Goal: Information Seeking & Learning: Learn about a topic

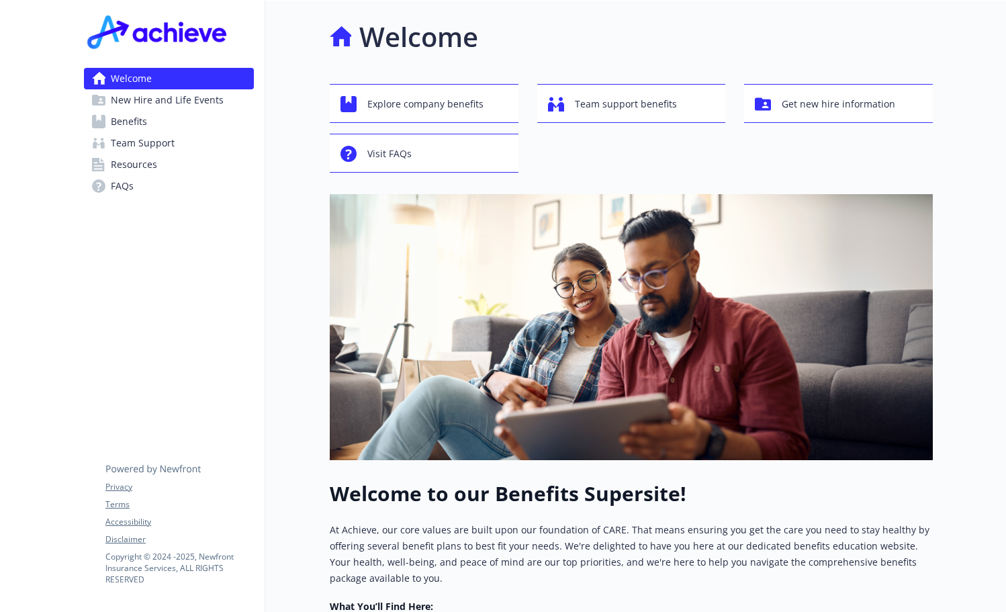
click at [181, 123] on link "Benefits" at bounding box center [169, 121] width 170 height 21
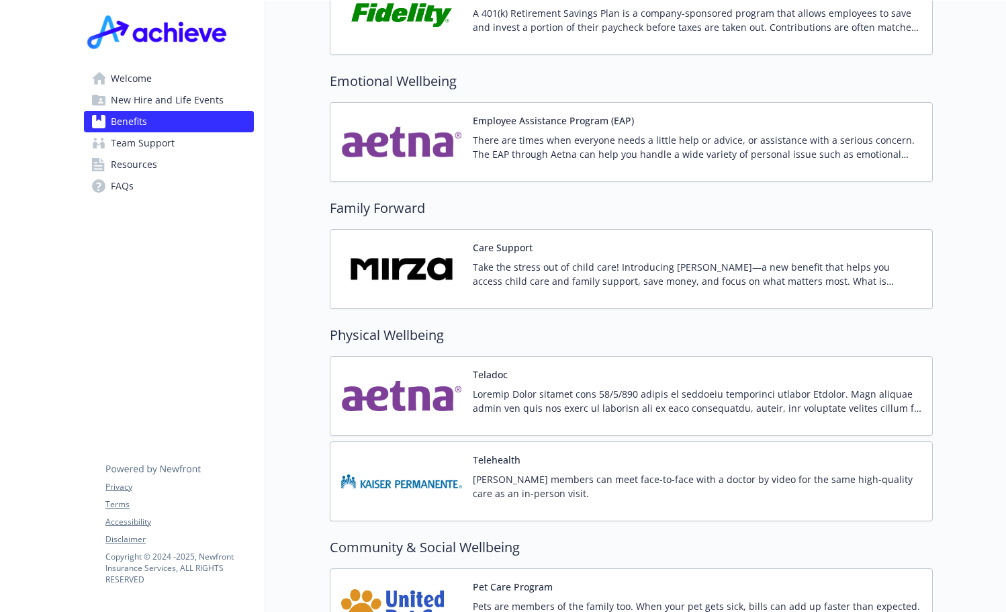
scroll to position [2687, 0]
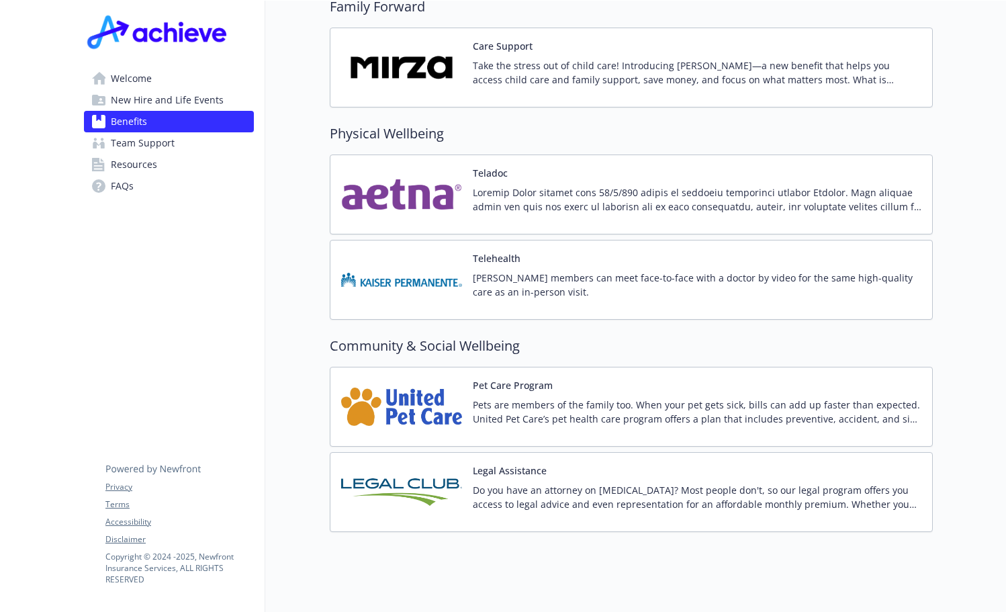
click at [388, 378] on img at bounding box center [401, 406] width 121 height 57
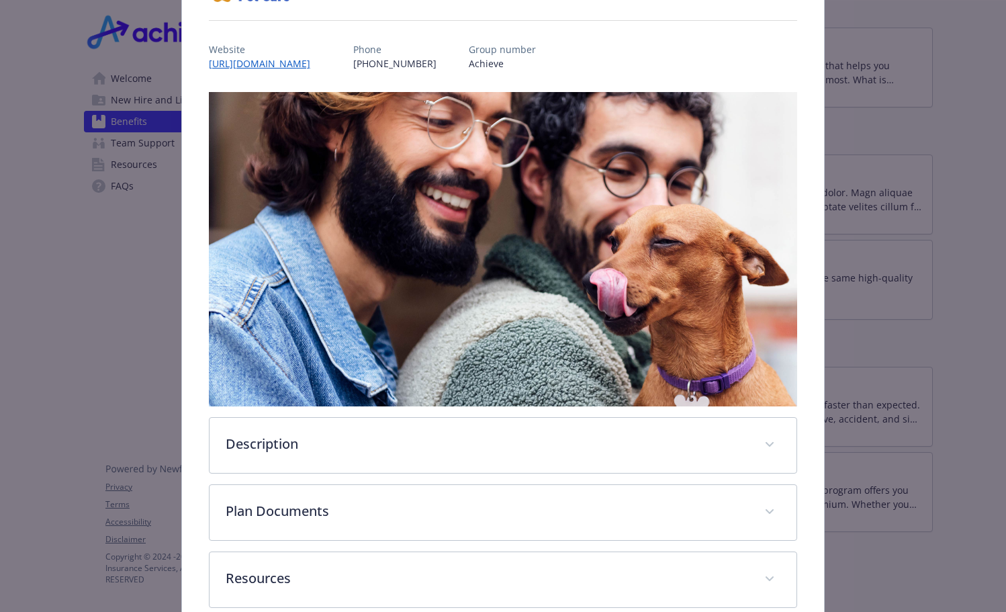
scroll to position [203, 0]
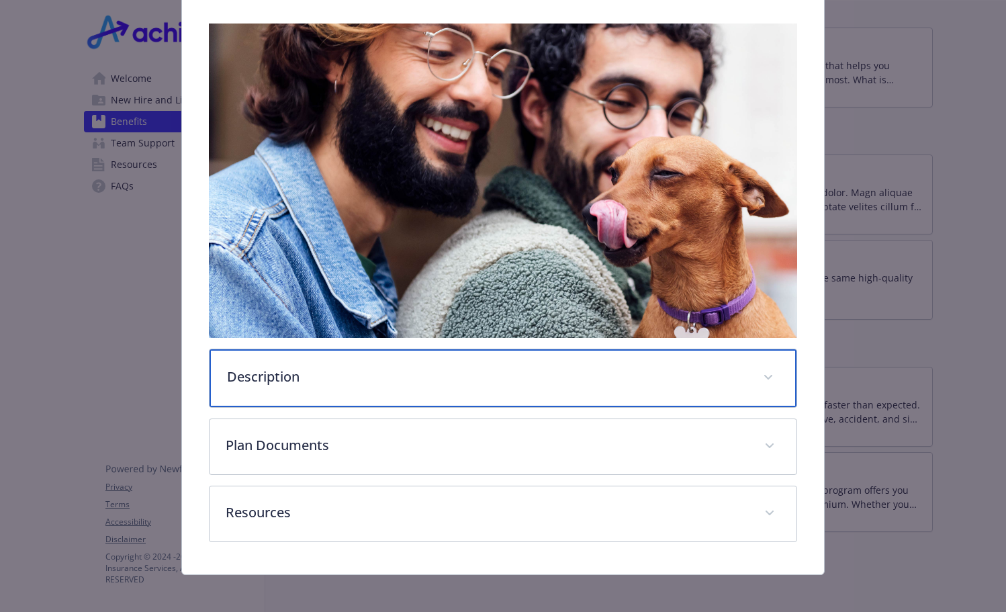
click at [316, 384] on div "Description" at bounding box center [504, 378] width 588 height 58
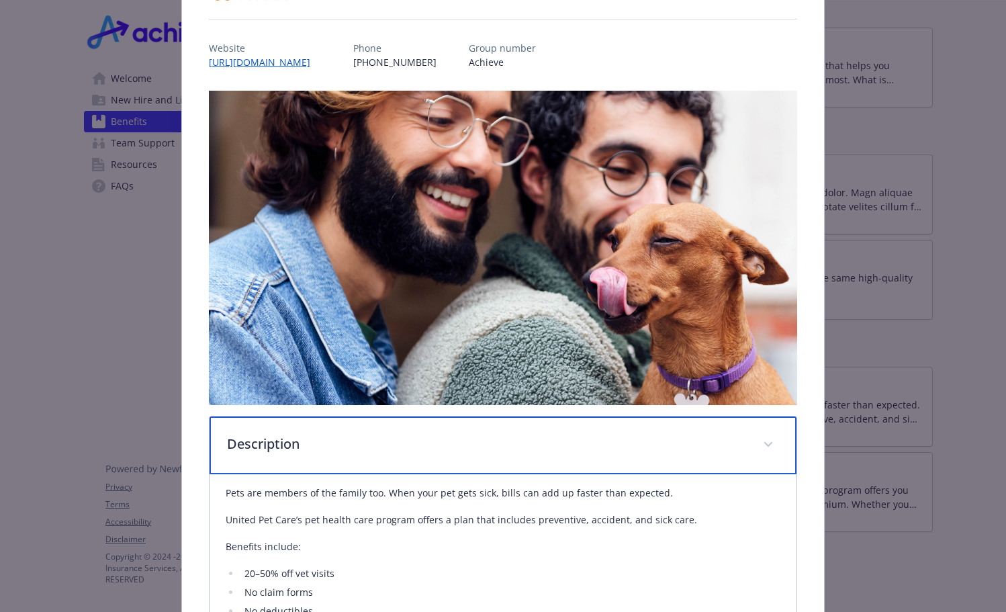
scroll to position [0, 0]
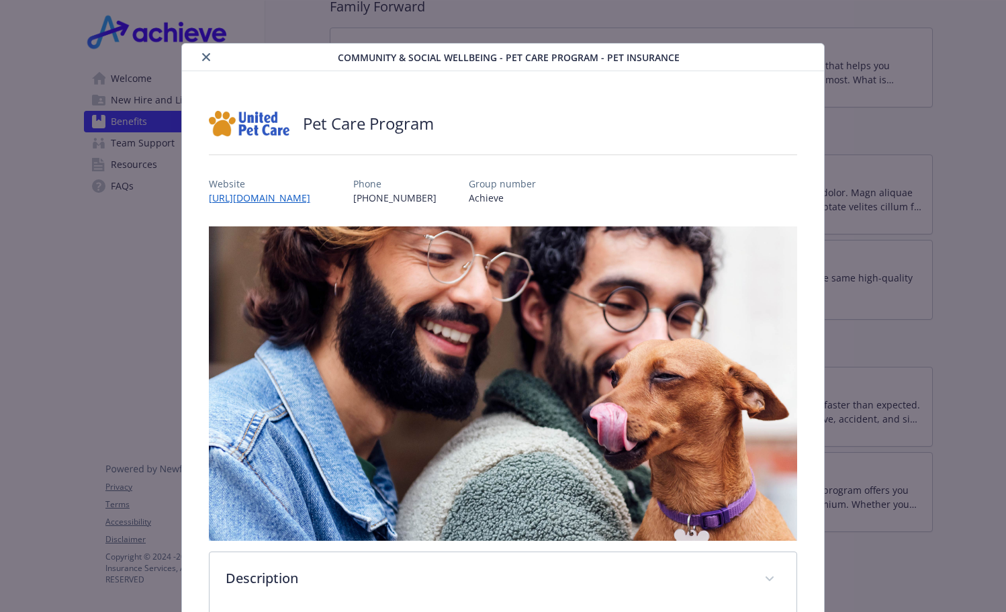
click at [206, 57] on icon "close" at bounding box center [206, 57] width 8 height 8
